Goal: Communication & Community: Answer question/provide support

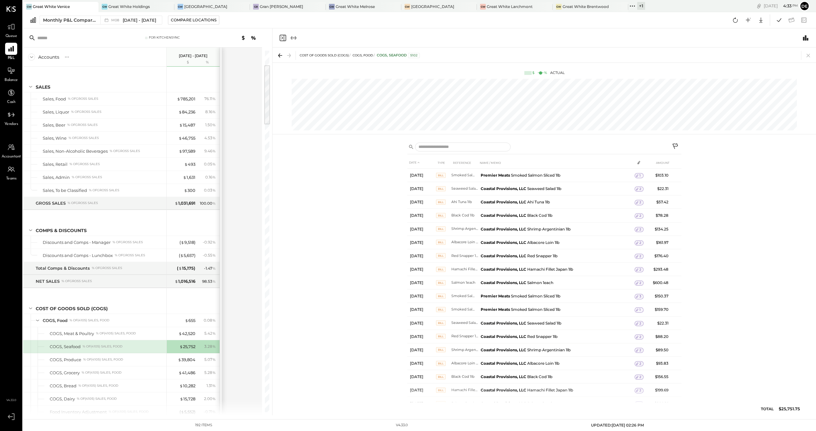
scroll to position [86, 0]
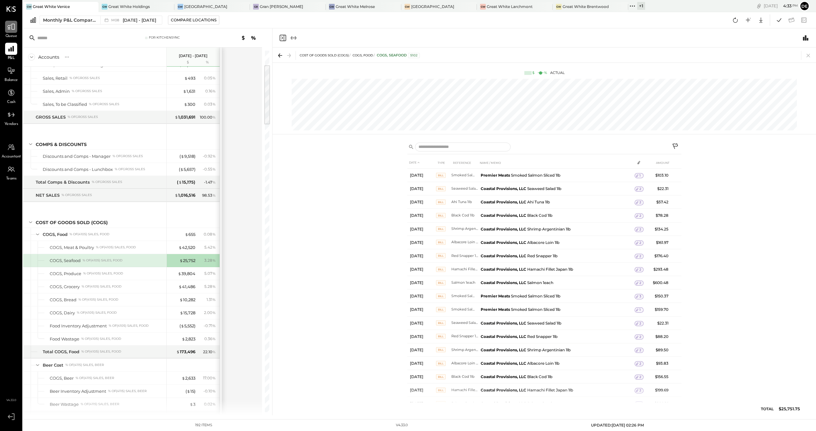
click at [11, 29] on icon at bounding box center [11, 27] width 8 height 8
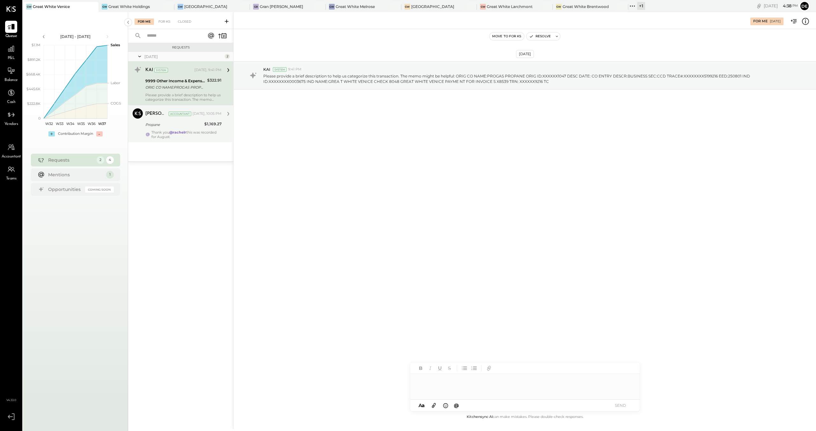
click at [178, 128] on div "[PERSON_NAME] Accountant [DATE], 10:05 PM Propane $1,169.27 Thank you @[PERSON_…" at bounding box center [183, 123] width 76 height 31
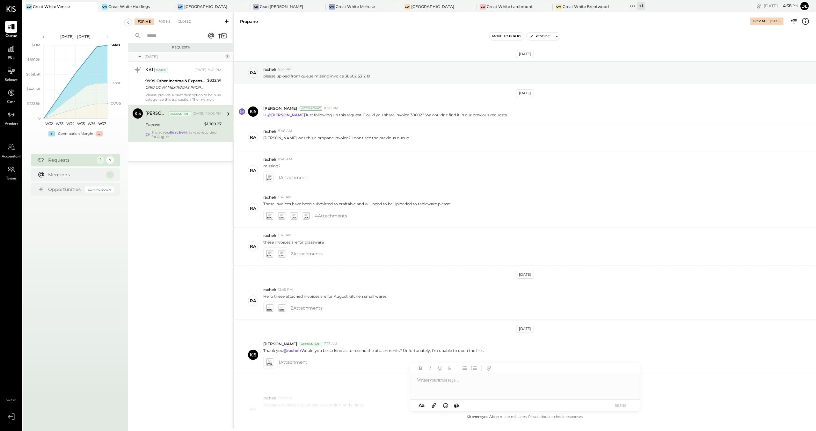
scroll to position [102, 0]
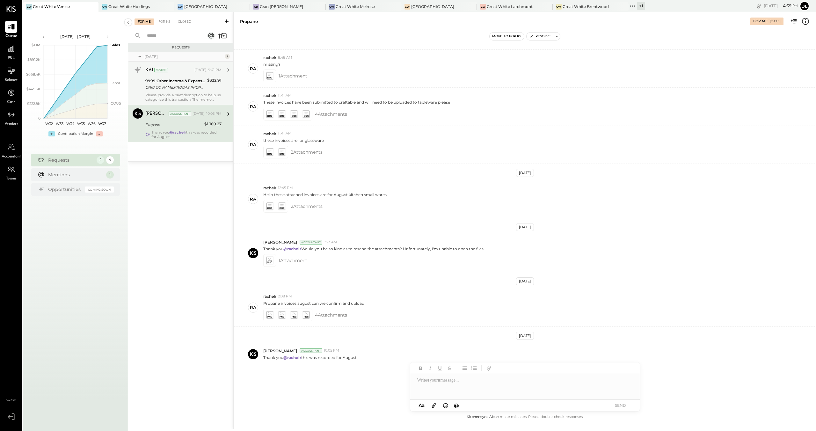
click at [186, 84] on div "ORIG CO NAME:PROGAS PROPANE ORIG ID:XXXXXX1047 DESC DATE: CO ENTRY DESCR:BUSINE…" at bounding box center [175, 87] width 60 height 6
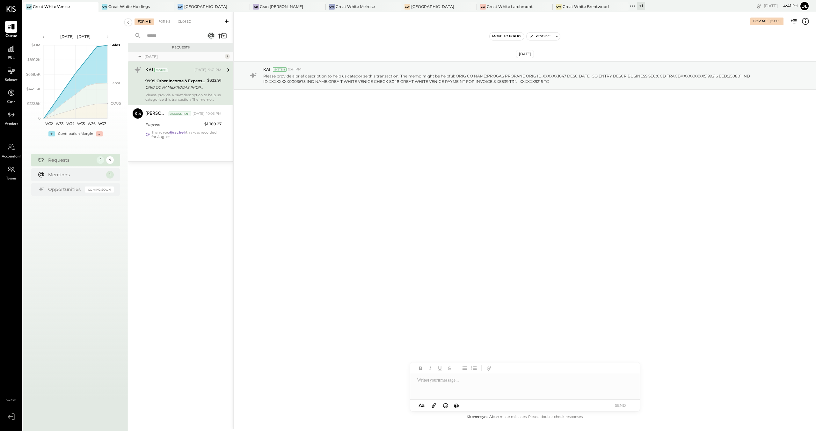
click at [433, 382] on div at bounding box center [524, 386] width 229 height 25
click at [600, 381] on div "**********" at bounding box center [524, 386] width 229 height 25
click at [434, 404] on icon at bounding box center [433, 404] width 7 height 7
click at [476, 370] on div "**********" at bounding box center [524, 362] width 229 height 25
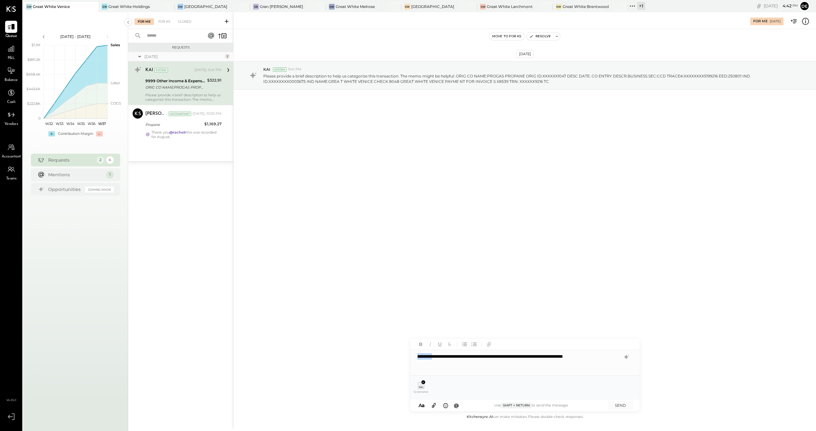
drag, startPoint x: 434, startPoint y: 355, endPoint x: 403, endPoint y: 354, distance: 30.9
click at [403, 354] on div "**********" at bounding box center [524, 220] width 582 height 417
click at [478, 358] on div "**********" at bounding box center [524, 362] width 229 height 25
drag, startPoint x: 526, startPoint y: 363, endPoint x: 519, endPoint y: 357, distance: 9.5
click at [519, 357] on div "**********" at bounding box center [524, 362] width 229 height 25
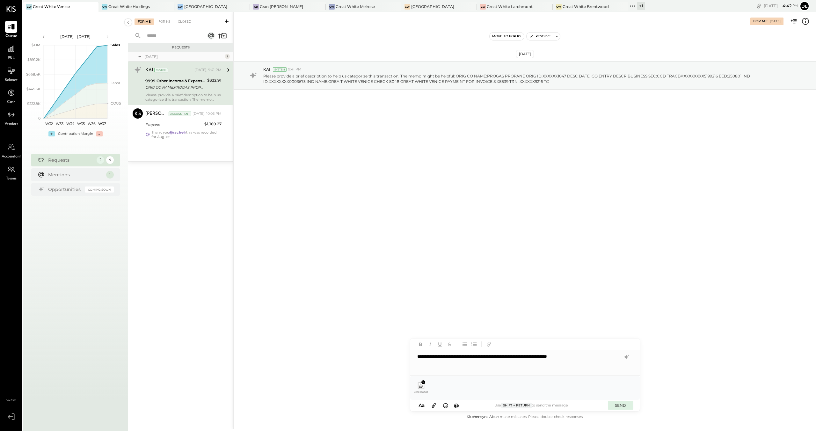
click at [625, 403] on button "SEND" at bounding box center [620, 405] width 25 height 9
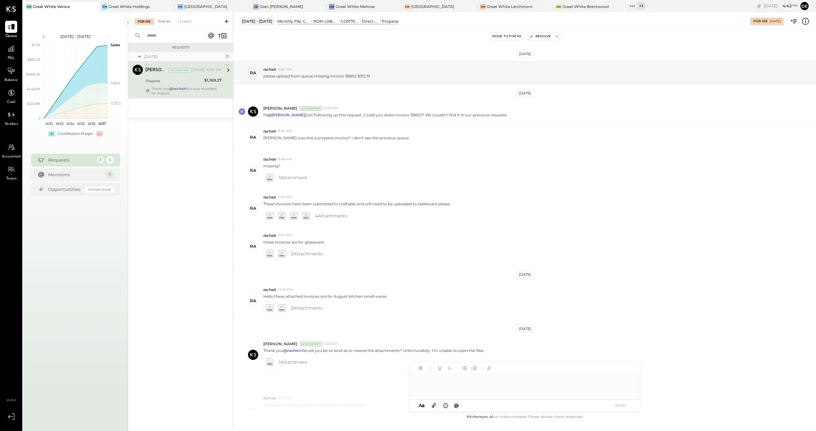
click at [164, 23] on div "For KS" at bounding box center [164, 21] width 18 height 6
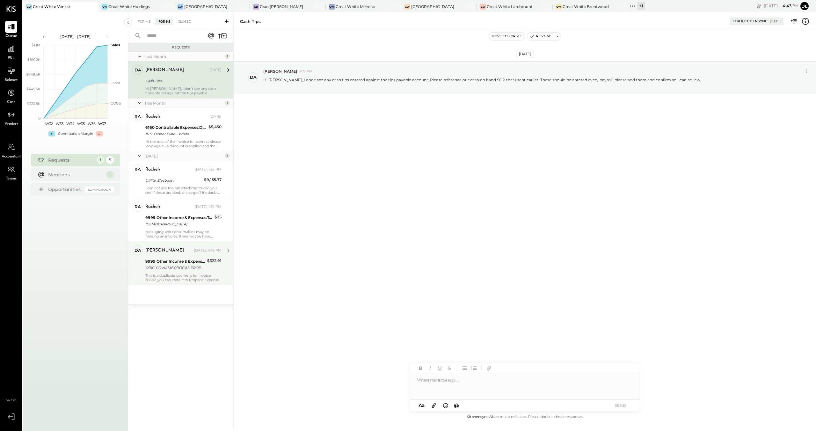
click at [191, 263] on div "9999 Other Income & Expenses:To Be Classified" at bounding box center [175, 261] width 60 height 6
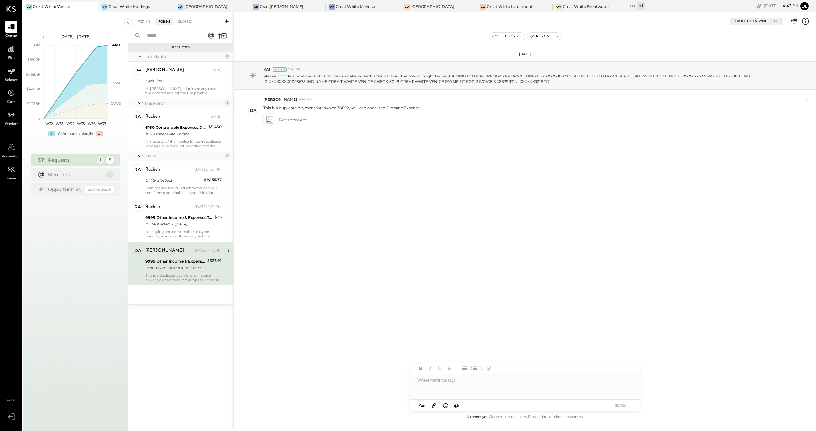
click at [452, 388] on div at bounding box center [524, 386] width 229 height 25
click at [618, 403] on button "SEND" at bounding box center [620, 405] width 25 height 9
click at [138, 20] on div "For Me" at bounding box center [143, 21] width 19 height 6
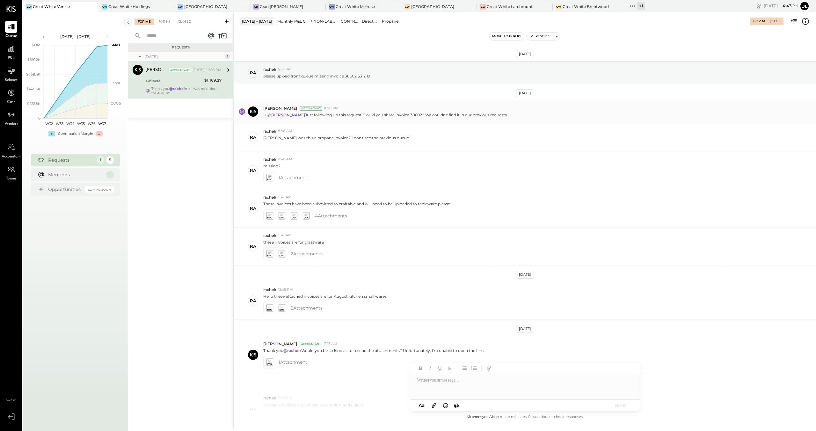
drag, startPoint x: 341, startPoint y: 116, endPoint x: 523, endPoint y: 115, distance: 181.6
click at [524, 114] on div "Hi @[PERSON_NAME] Just following up this request. Could you share invoice 38602…" at bounding box center [536, 114] width 547 height 7
click at [296, 136] on p "[PERSON_NAME] was this a propane invoice? I don't see the previous queue" at bounding box center [336, 140] width 146 height 11
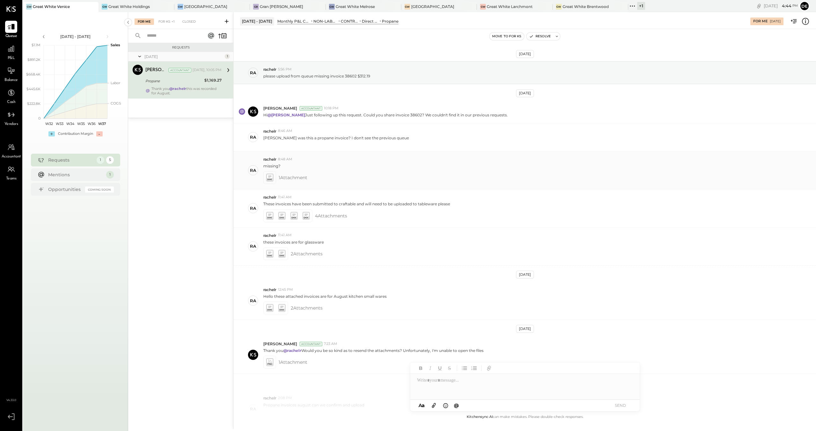
click at [268, 176] on icon at bounding box center [269, 177] width 3 height 2
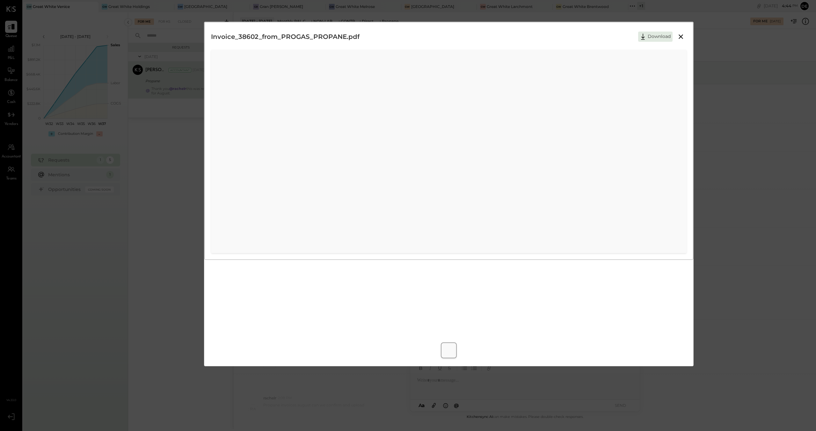
click at [149, 80] on div "Invoice_38602_from_PROGAS_PROPANE.pdf Download" at bounding box center [408, 215] width 816 height 431
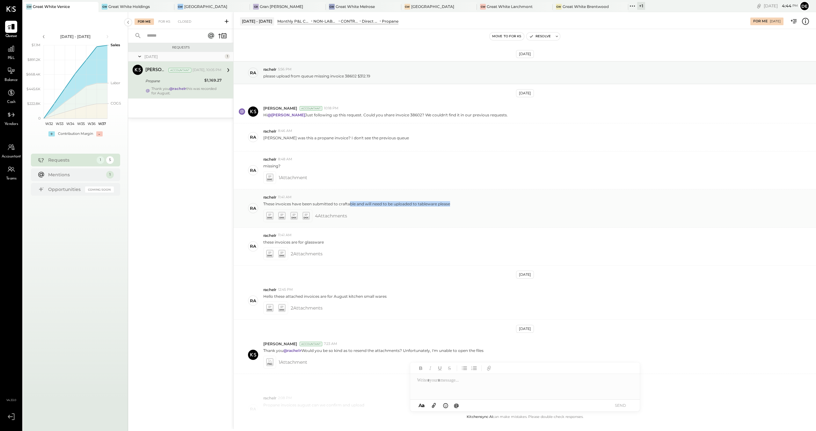
drag, startPoint x: 349, startPoint y: 205, endPoint x: 458, endPoint y: 206, distance: 109.0
click at [465, 203] on div "These invoices have been submitted to craftable and will need to be uploaded to…" at bounding box center [536, 203] width 547 height 7
click at [275, 217] on div at bounding box center [287, 215] width 49 height 13
click at [283, 216] on icon at bounding box center [281, 215] width 7 height 7
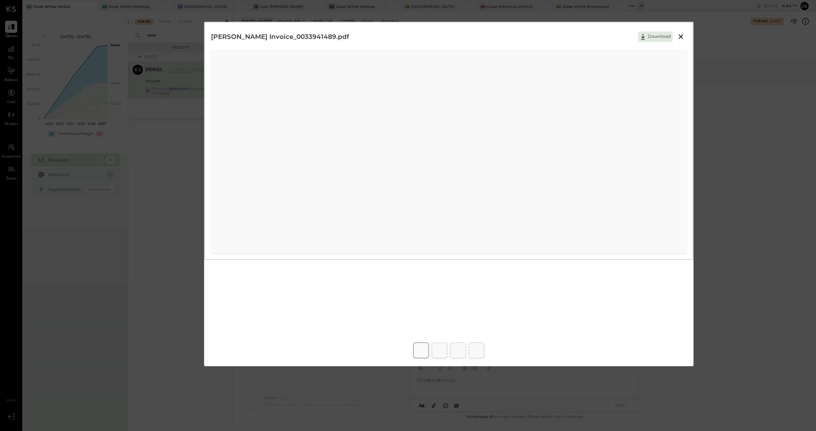
click at [681, 39] on icon at bounding box center [681, 37] width 8 height 8
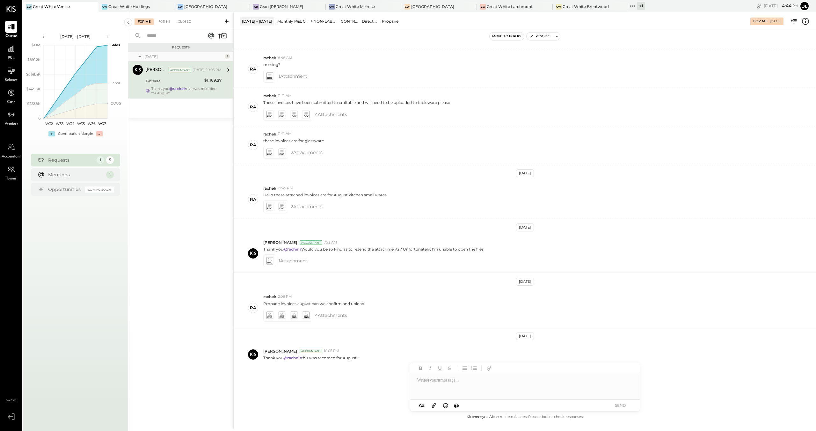
scroll to position [102, 0]
drag, startPoint x: 402, startPoint y: 248, endPoint x: 515, endPoint y: 250, distance: 113.1
click at [515, 250] on div "Thank you @[PERSON_NAME] Would you be so kind as to resend the attachments? Unf…" at bounding box center [536, 248] width 547 height 7
drag, startPoint x: 298, startPoint y: 302, endPoint x: 395, endPoint y: 308, distance: 97.4
click at [395, 308] on div "rachelr 2:08 PM Propane invoices august can we confirm and upload 4 Attachment s" at bounding box center [536, 306] width 547 height 27
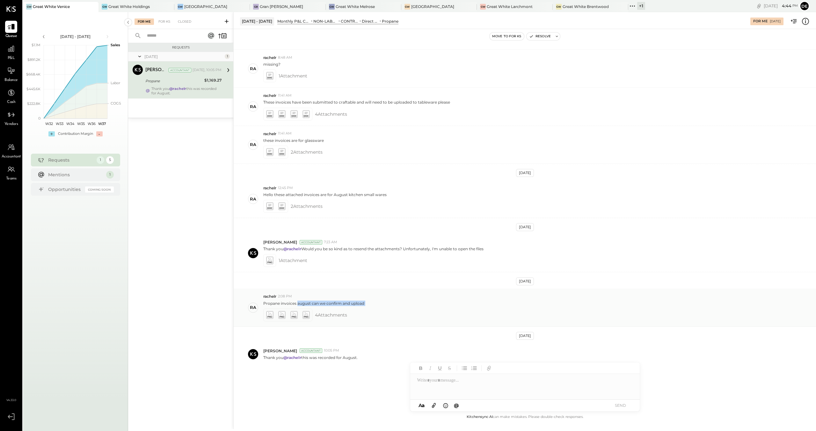
click at [289, 313] on div at bounding box center [294, 315] width 10 height 10
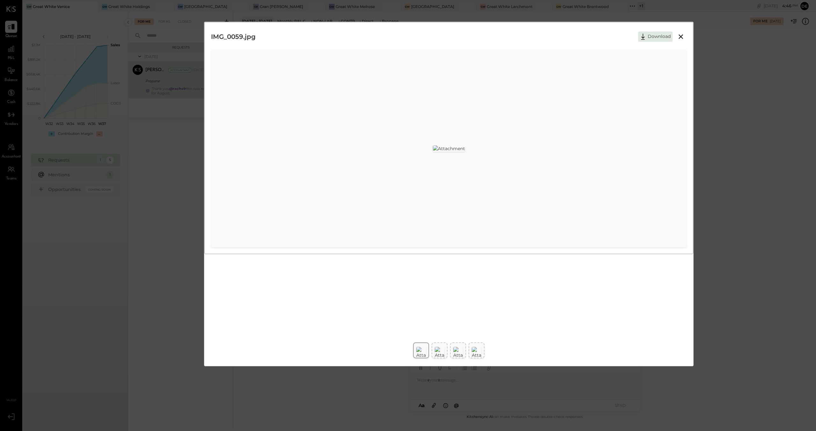
click at [139, 98] on div "IMG_0059.jpg Download" at bounding box center [408, 215] width 816 height 431
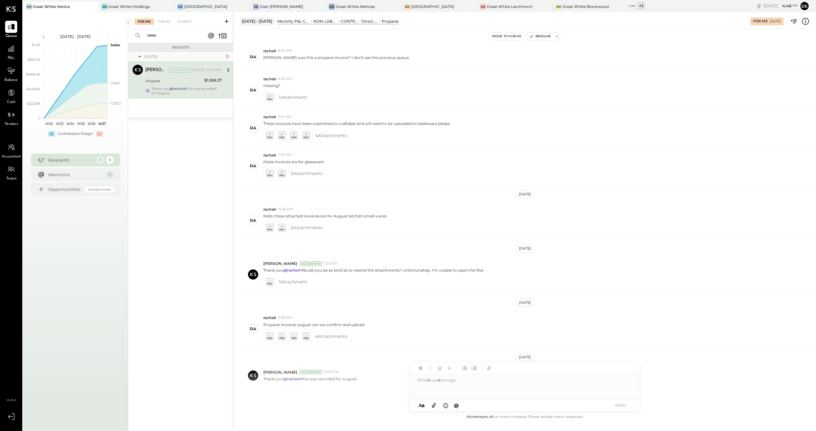
scroll to position [38, 0]
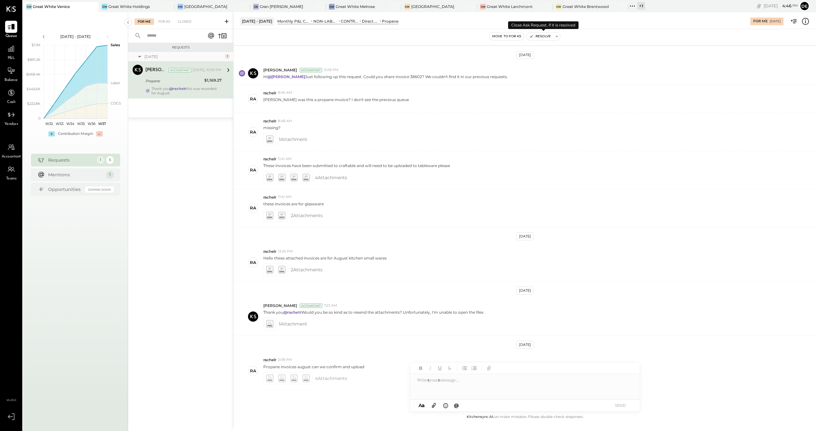
click at [531, 35] on icon "button" at bounding box center [531, 36] width 4 height 4
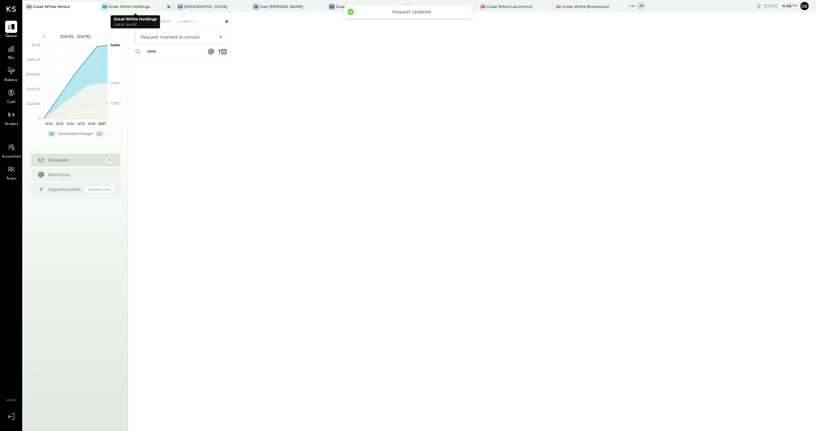
click at [135, 7] on div "Great White Holdings" at bounding box center [128, 6] width 41 height 5
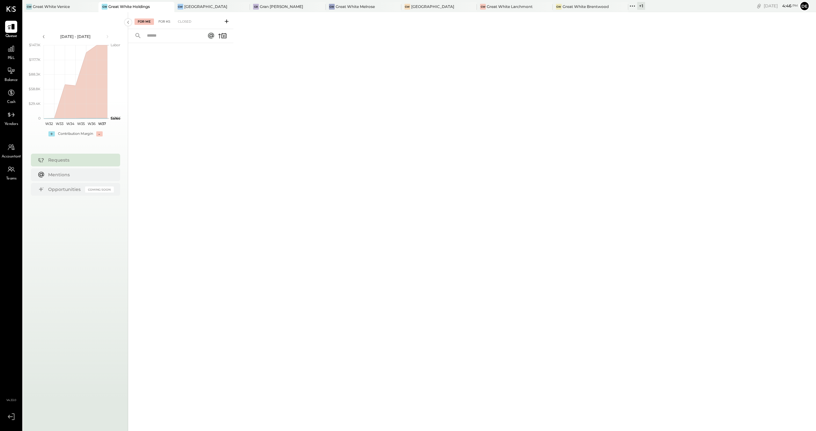
click at [162, 22] on div "For KS" at bounding box center [164, 21] width 18 height 6
click at [70, 6] on div "GW Great White Venice" at bounding box center [56, 7] width 66 height 6
click at [168, 22] on div "For KS" at bounding box center [164, 21] width 18 height 6
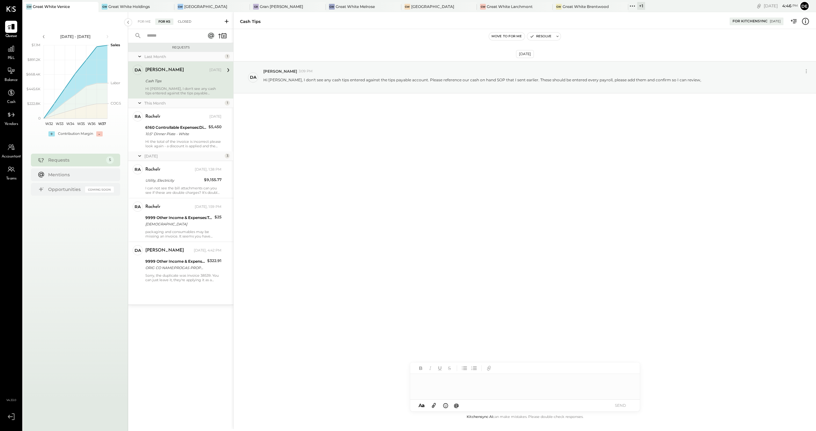
click at [188, 23] on div "Closed" at bounding box center [185, 21] width 20 height 6
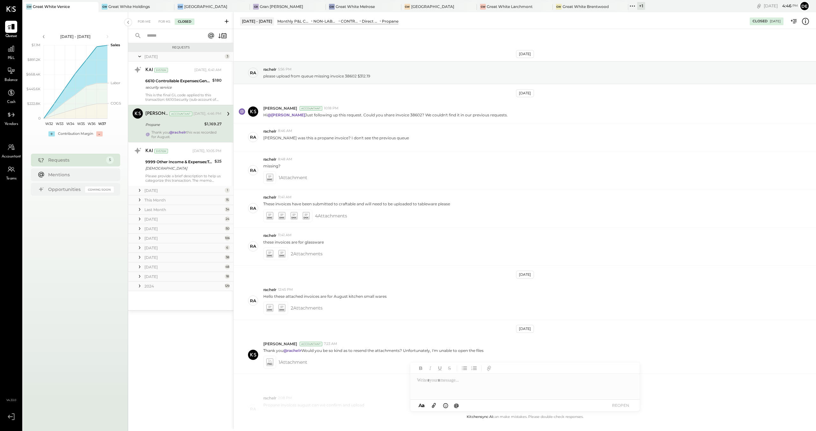
scroll to position [102, 0]
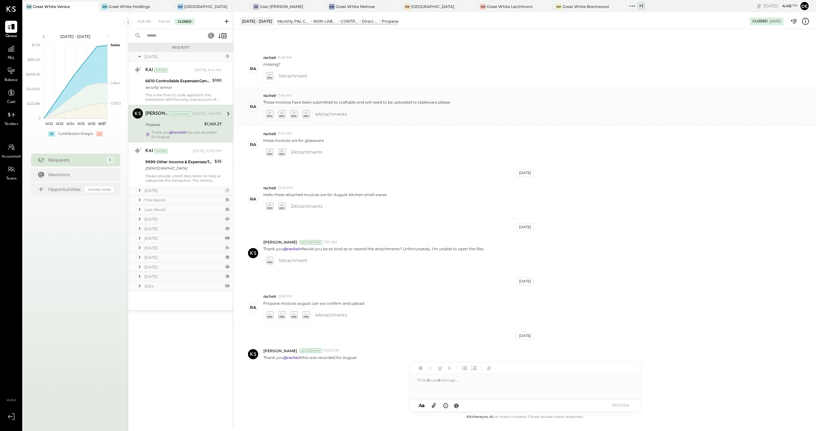
click at [280, 113] on icon at bounding box center [281, 113] width 7 height 7
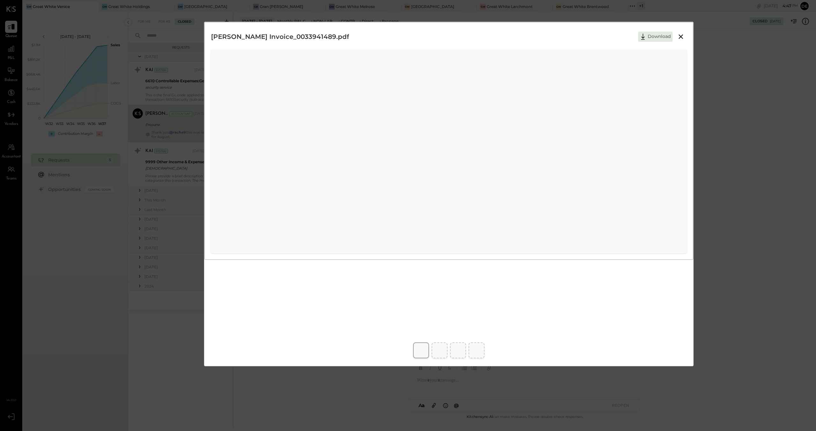
click at [684, 38] on icon at bounding box center [681, 37] width 8 height 8
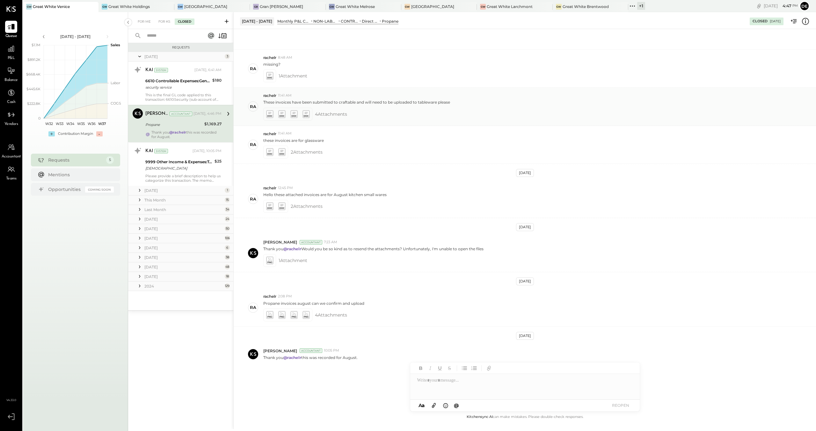
click at [308, 114] on icon at bounding box center [305, 113] width 7 height 7
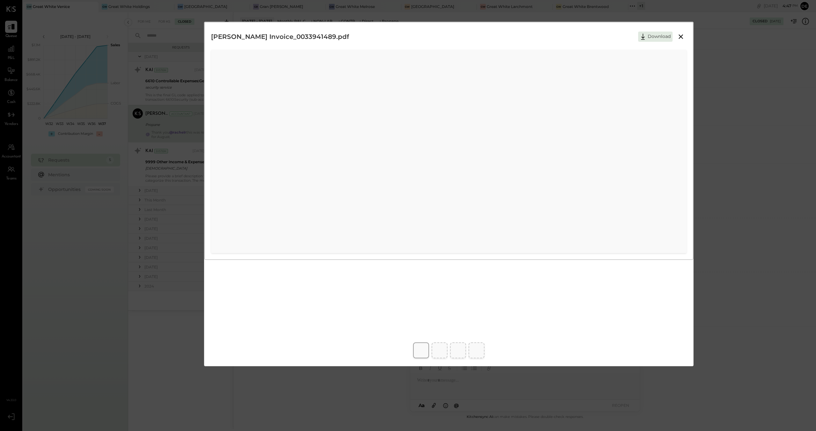
drag, startPoint x: 694, startPoint y: 112, endPoint x: 704, endPoint y: 65, distance: 47.6
click at [694, 112] on div "[PERSON_NAME] Invoice 33777591.pdf Download" at bounding box center [408, 215] width 816 height 431
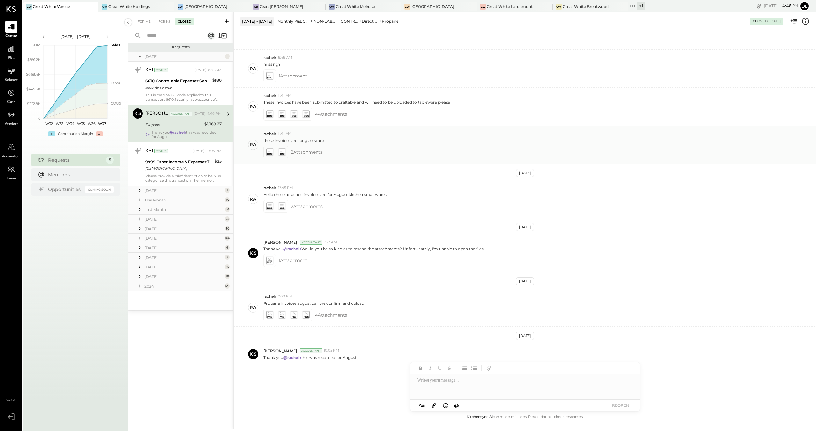
click at [264, 154] on div at bounding box center [275, 152] width 25 height 13
click at [267, 152] on icon at bounding box center [269, 151] width 7 height 7
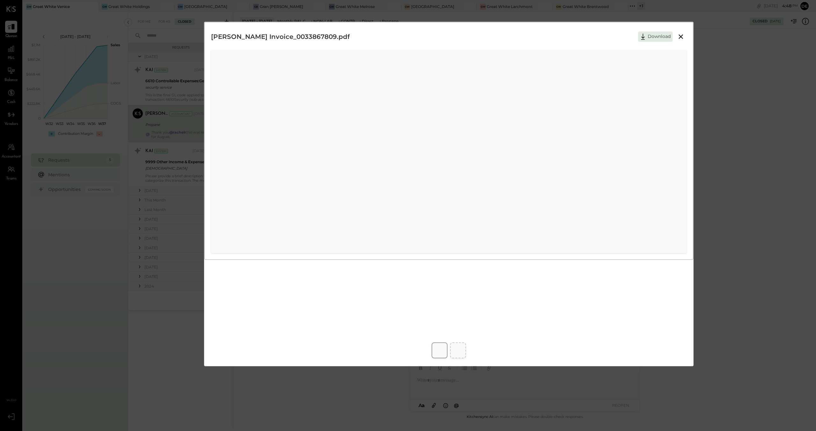
click at [456, 344] on div at bounding box center [458, 350] width 16 height 16
click at [679, 35] on icon at bounding box center [681, 37] width 8 height 8
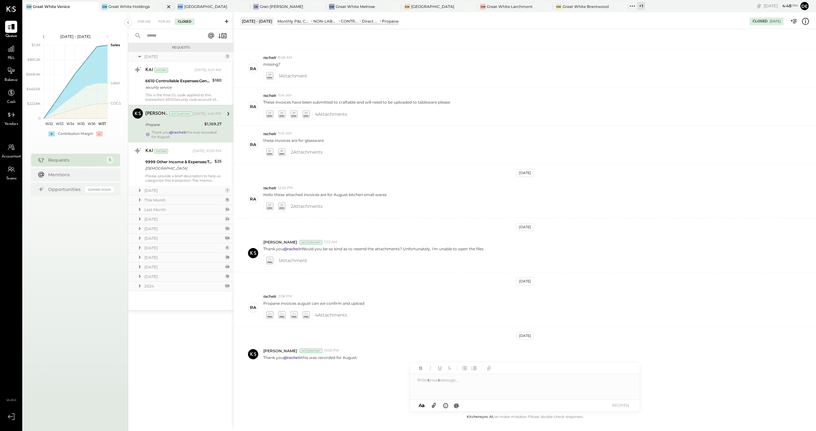
click at [136, 4] on div "Great White Holdings" at bounding box center [128, 6] width 41 height 5
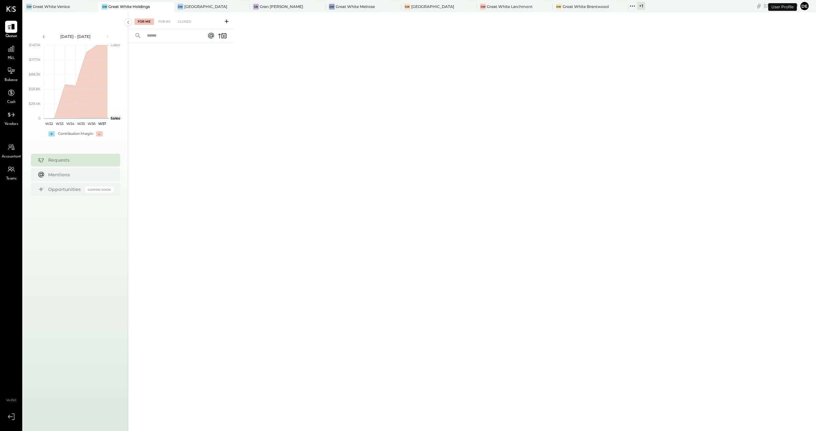
click at [219, 7] on div "[GEOGRAPHIC_DATA]" at bounding box center [205, 6] width 43 height 5
click at [270, 12] on div "For Me For KS Closed" at bounding box center [472, 220] width 688 height 417
click at [291, 6] on div "GB Gran [PERSON_NAME]" at bounding box center [283, 7] width 66 height 6
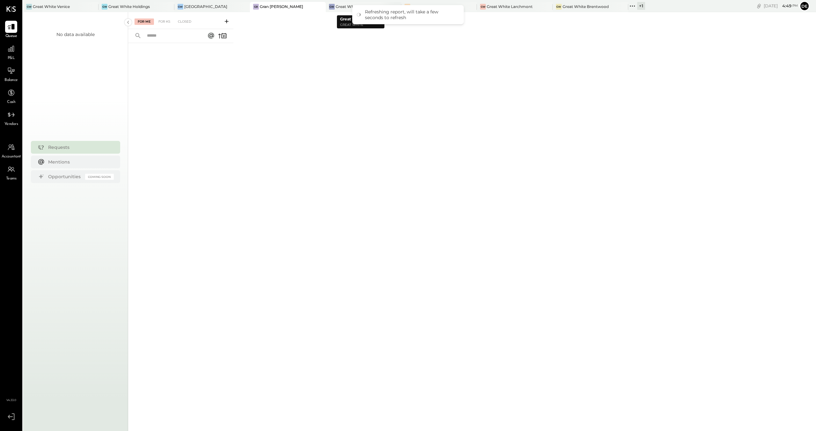
click at [336, 7] on div "Great White Melrose" at bounding box center [355, 6] width 39 height 5
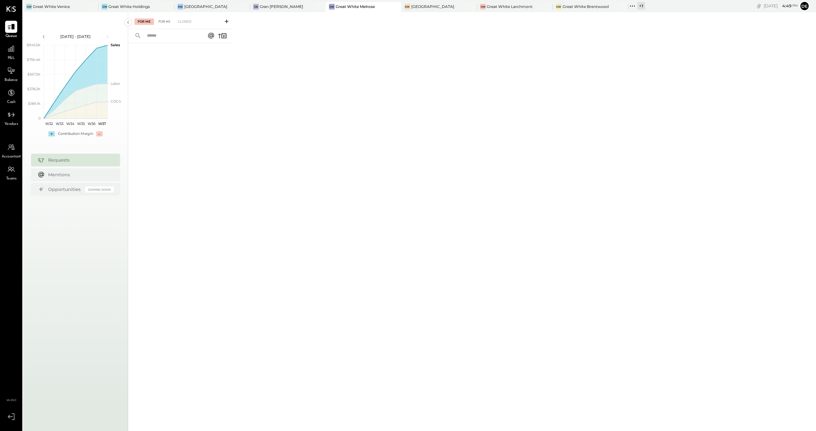
click at [162, 19] on div "For KS" at bounding box center [164, 21] width 18 height 6
click at [146, 21] on div "For Me" at bounding box center [143, 21] width 19 height 6
click at [428, 9] on div "[GEOGRAPHIC_DATA]" at bounding box center [432, 6] width 43 height 5
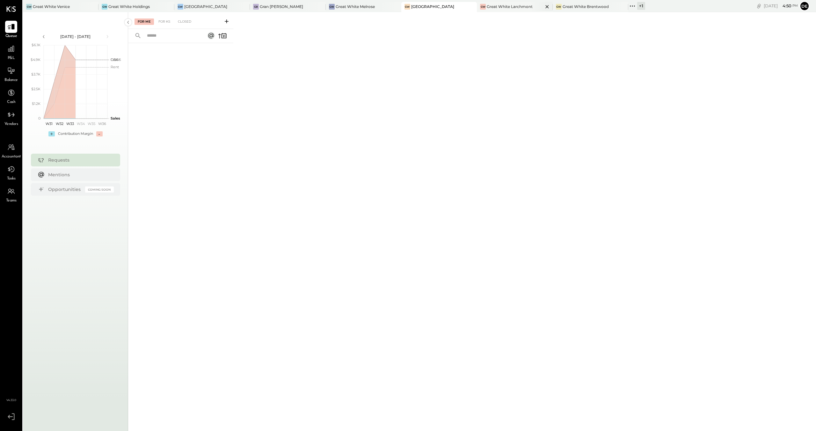
click at [519, 4] on div "Great White Larchmont" at bounding box center [510, 6] width 46 height 5
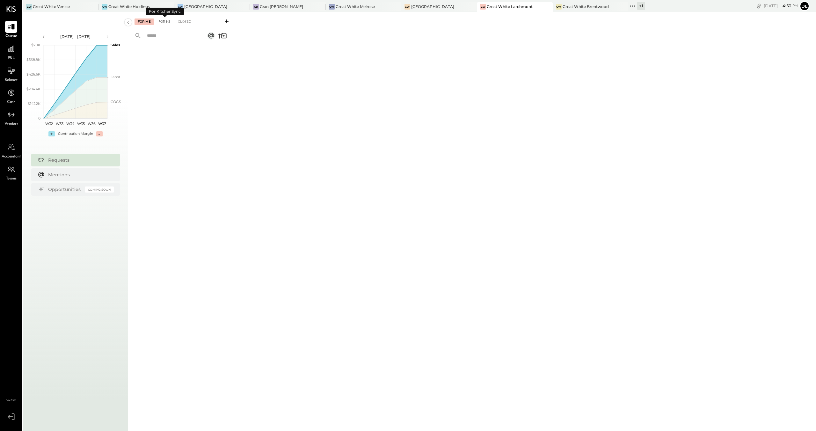
click at [166, 22] on div "For KS" at bounding box center [164, 21] width 18 height 6
click at [168, 21] on div "For KS" at bounding box center [164, 21] width 18 height 6
click at [144, 20] on div "For Me" at bounding box center [143, 21] width 19 height 6
click at [585, 10] on div "GW Great White Brentwood" at bounding box center [591, 7] width 76 height 10
click at [170, 21] on div "For KS" at bounding box center [164, 21] width 18 height 6
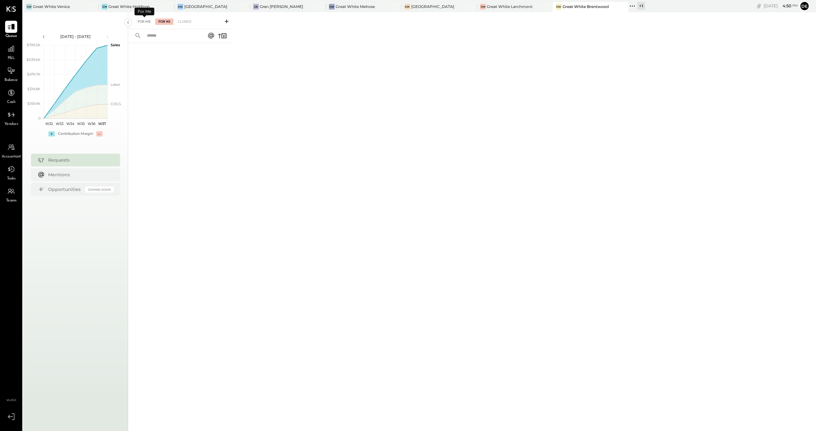
click at [148, 22] on div "For Me" at bounding box center [143, 21] width 19 height 6
click at [170, 21] on div "For KS" at bounding box center [164, 21] width 18 height 6
click at [179, 20] on div "Closed" at bounding box center [185, 21] width 20 height 6
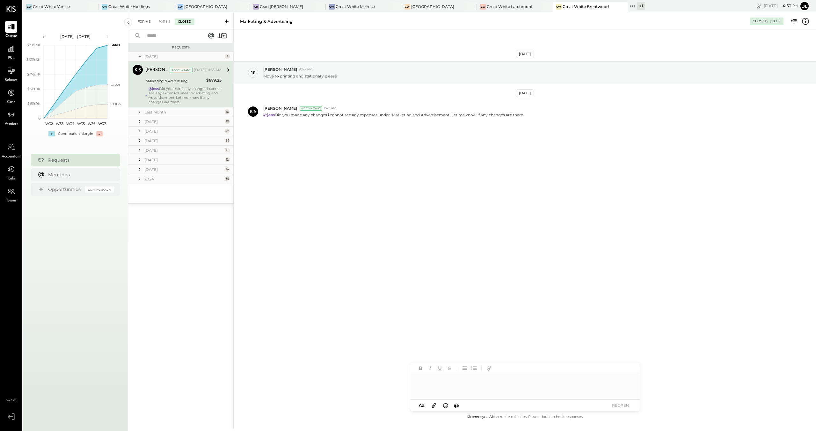
click at [143, 23] on div "For Me" at bounding box center [143, 21] width 19 height 6
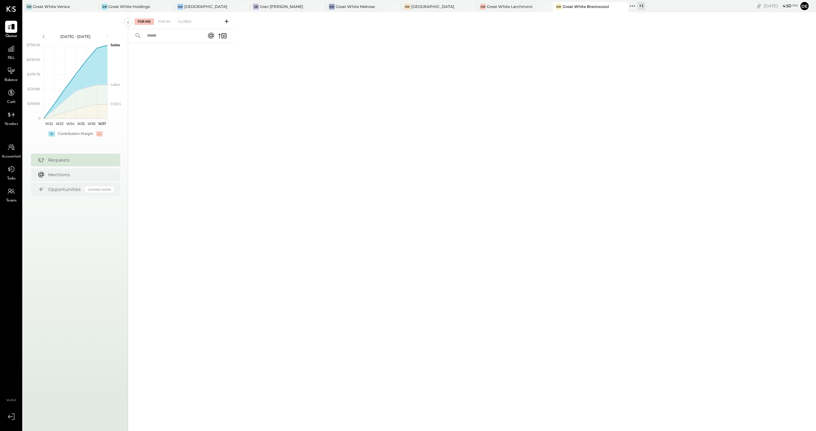
click at [628, 5] on icon at bounding box center [632, 6] width 8 height 8
